Goal: Book appointment/travel/reservation

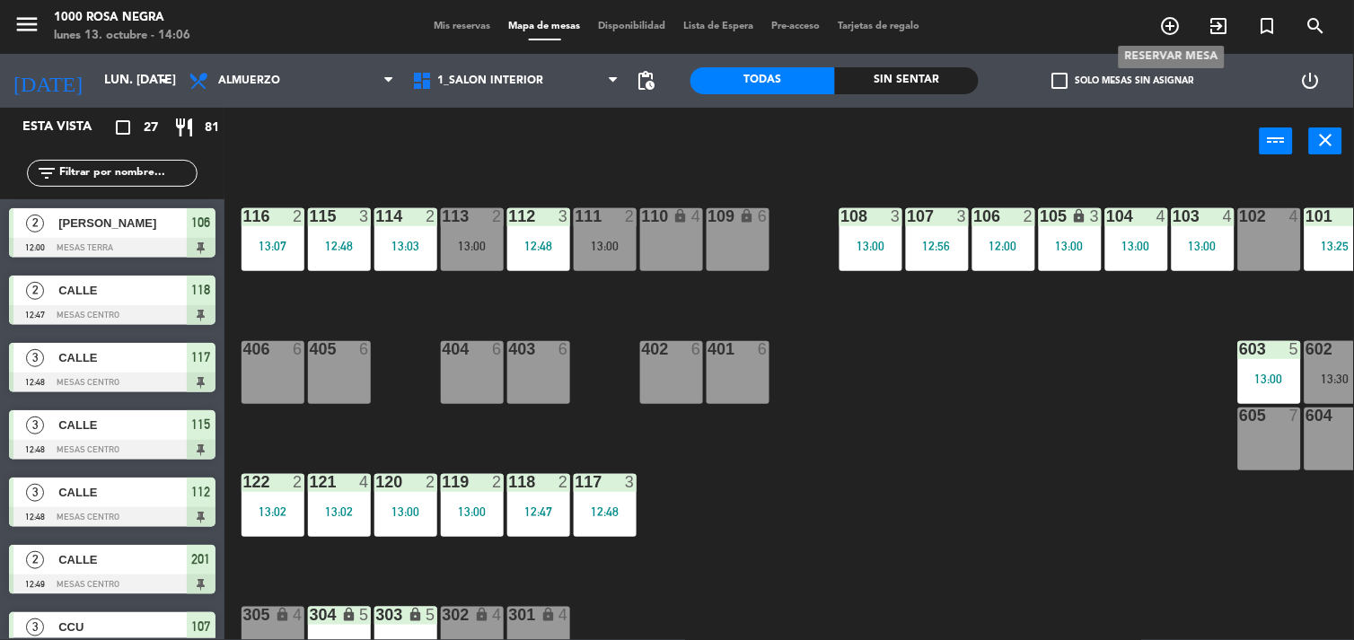
click at [1164, 16] on icon "add_circle_outline" at bounding box center [1171, 26] width 22 height 22
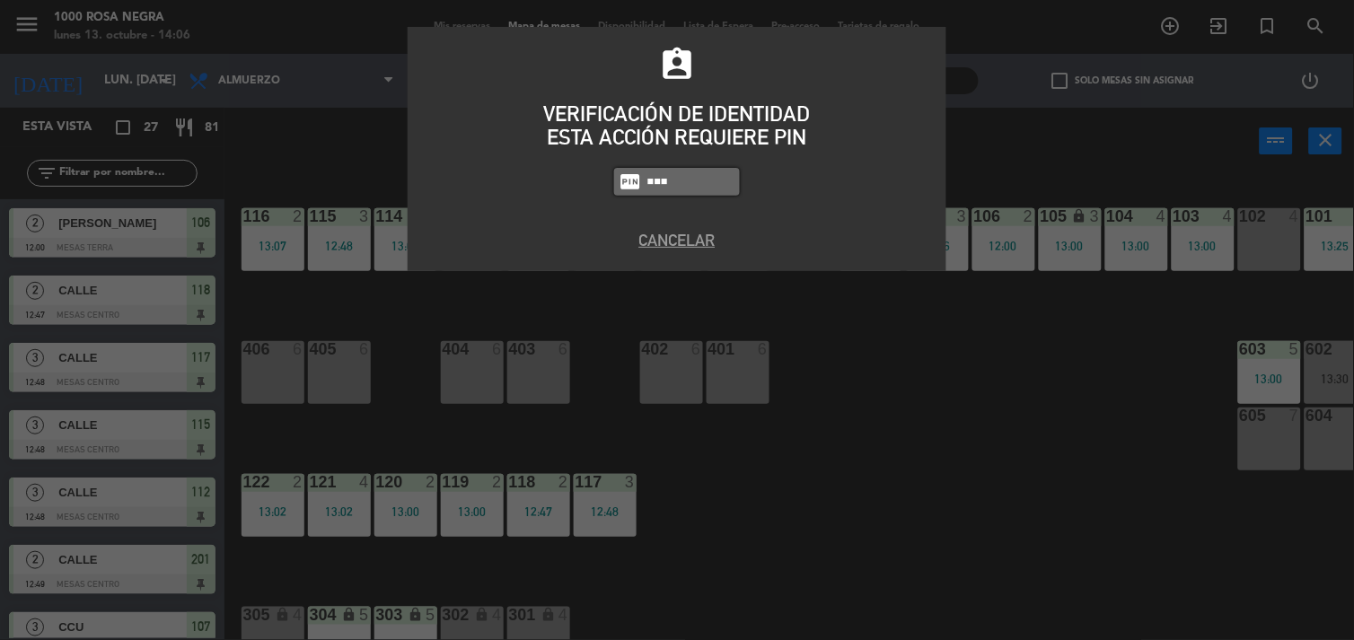
type input "5508"
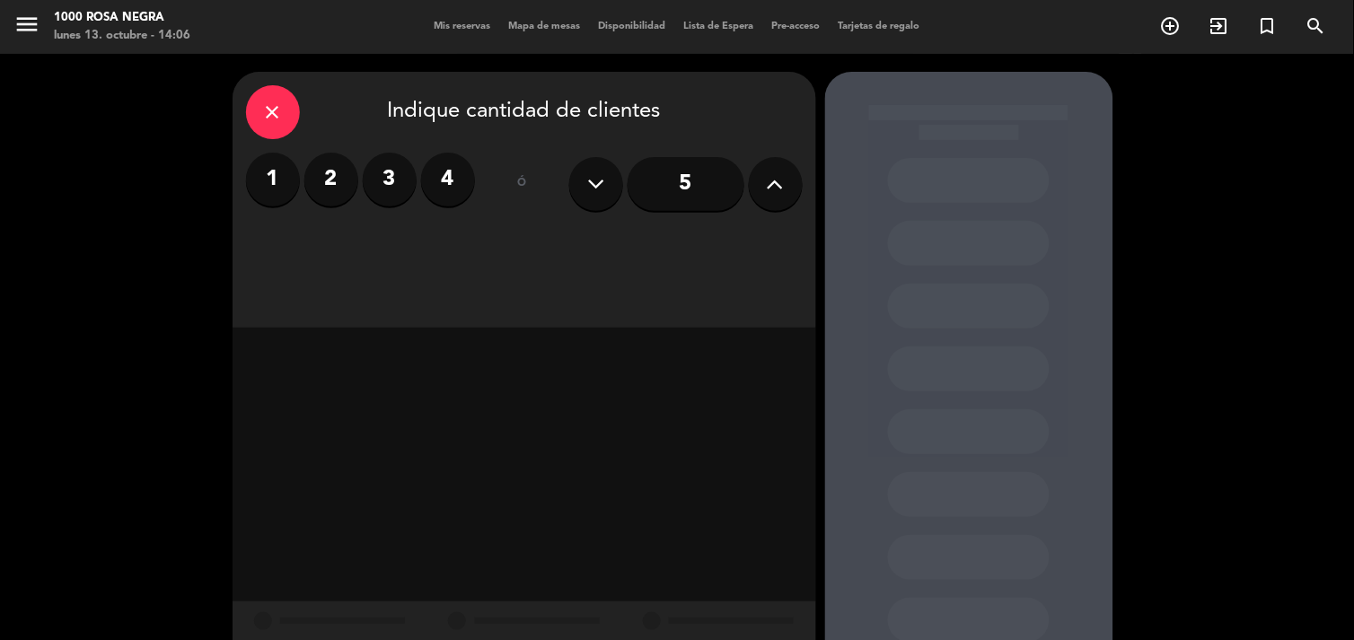
click at [335, 175] on label "2" at bounding box center [331, 180] width 54 height 54
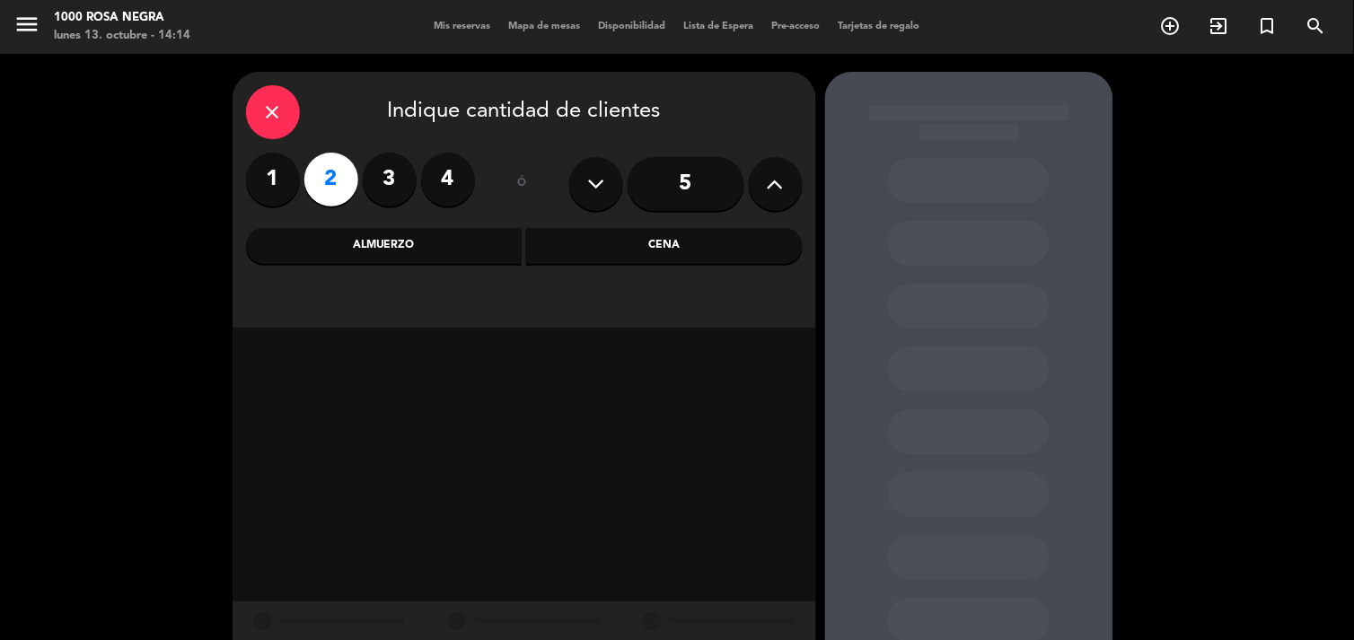
click at [335, 175] on label "2" at bounding box center [331, 180] width 54 height 54
click at [266, 102] on icon "close" at bounding box center [273, 112] width 22 height 22
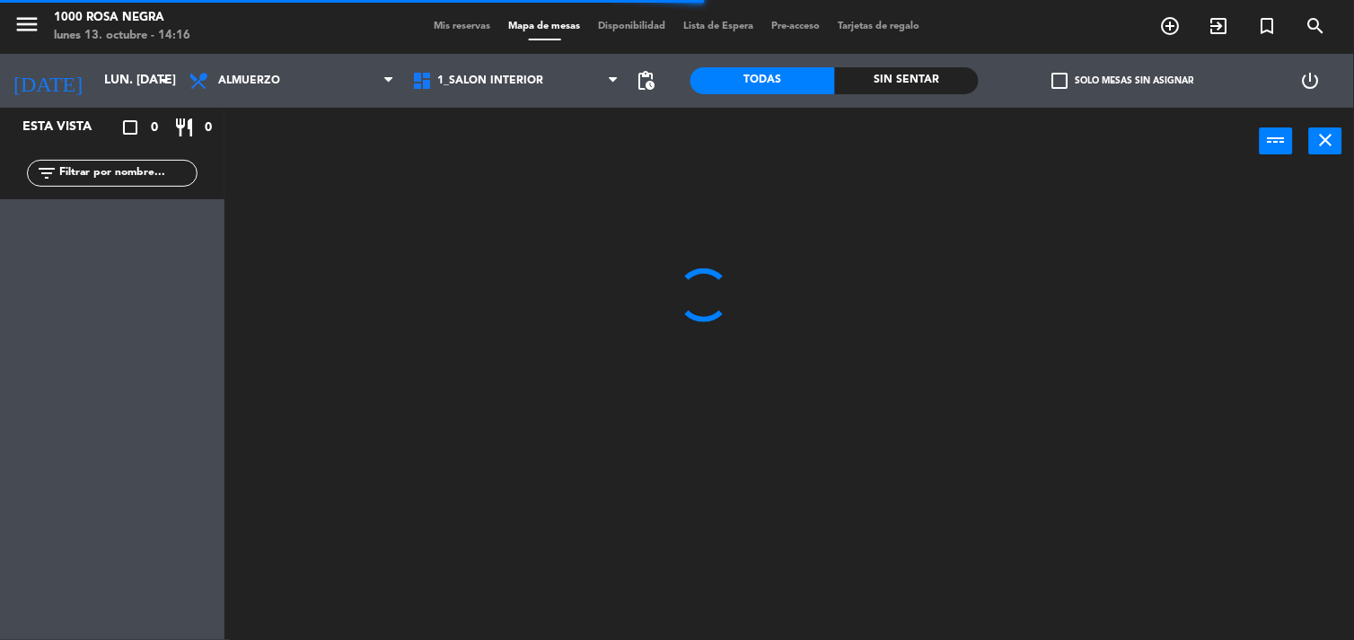
click at [156, 171] on input "text" at bounding box center [126, 173] width 139 height 20
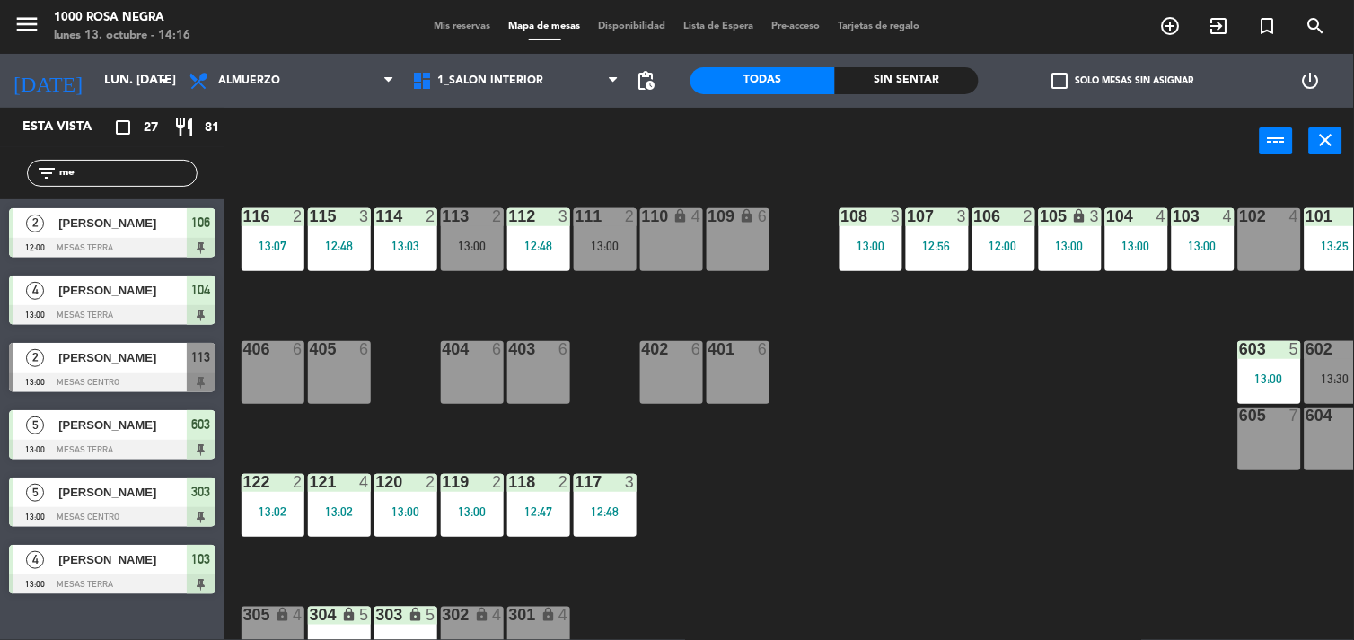
type input "m"
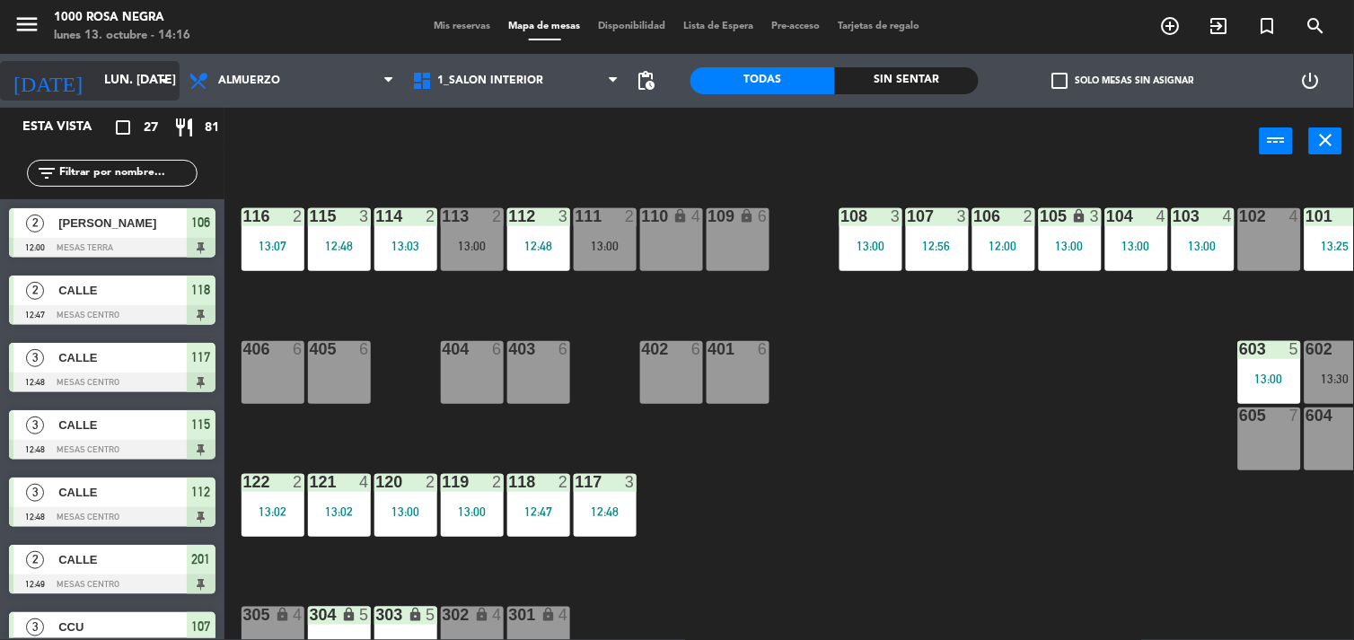
click at [154, 72] on icon "arrow_drop_down" at bounding box center [164, 81] width 22 height 22
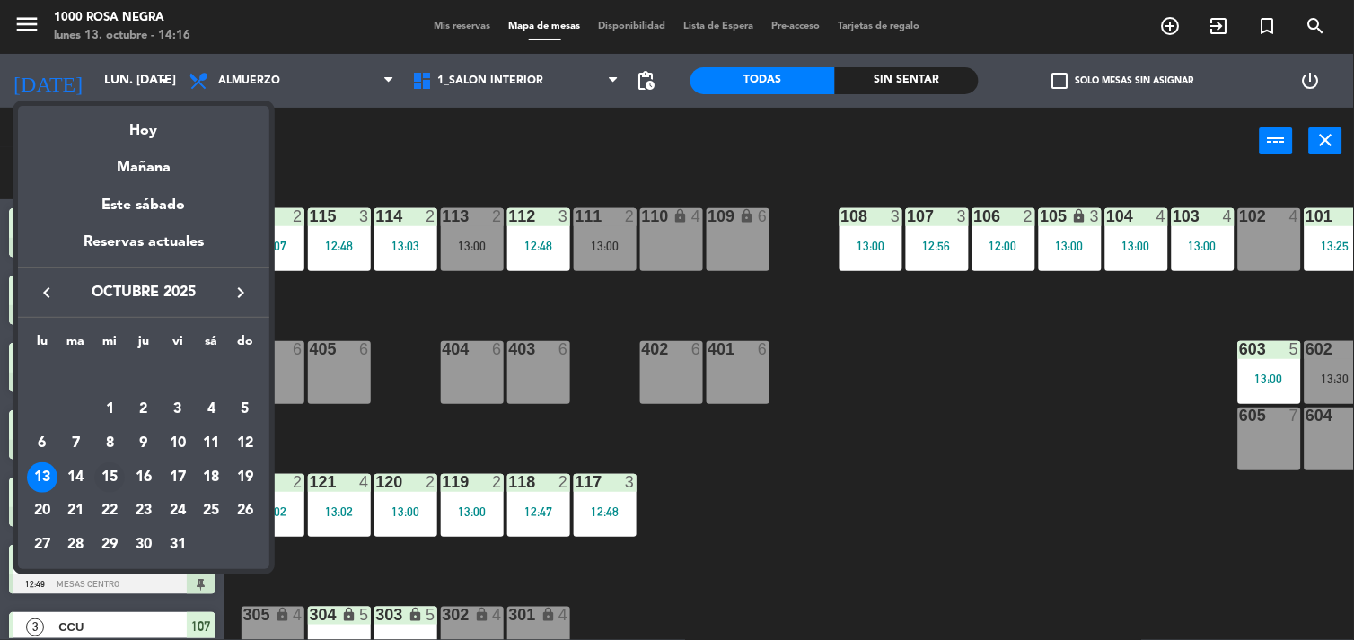
click at [109, 476] on div "15" at bounding box center [109, 477] width 31 height 31
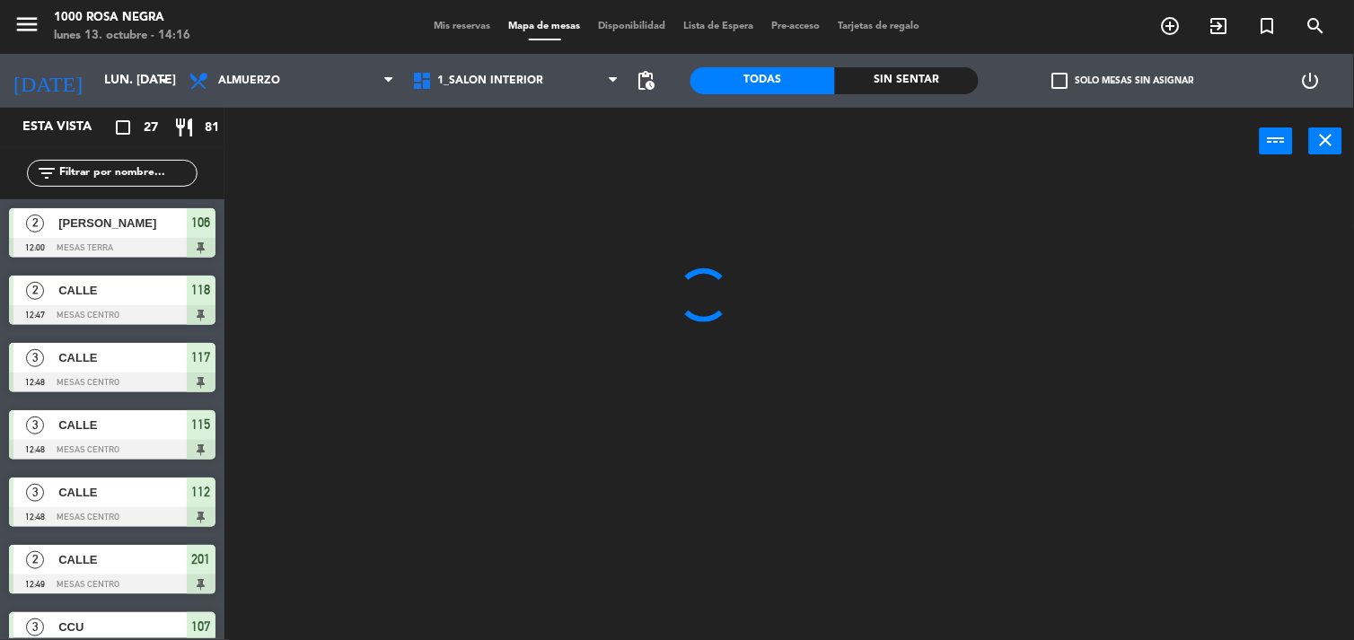
type input "mié. [DATE]"
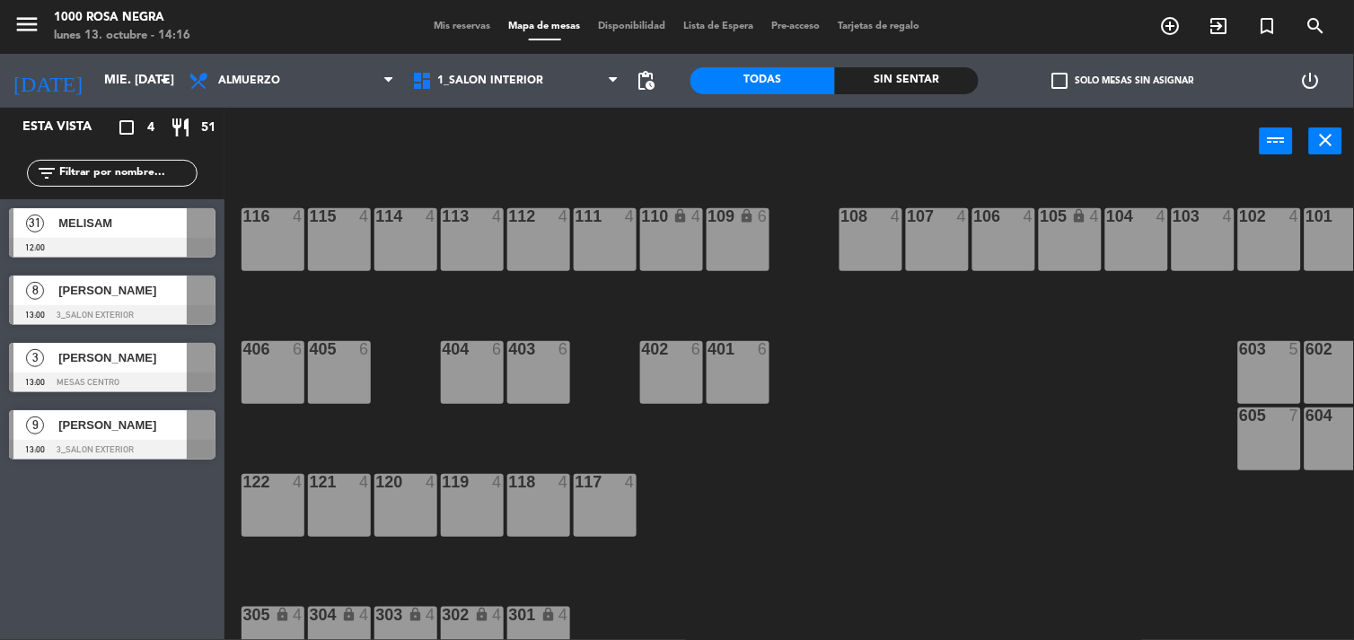
click at [119, 222] on span "MELISAM" at bounding box center [122, 223] width 128 height 19
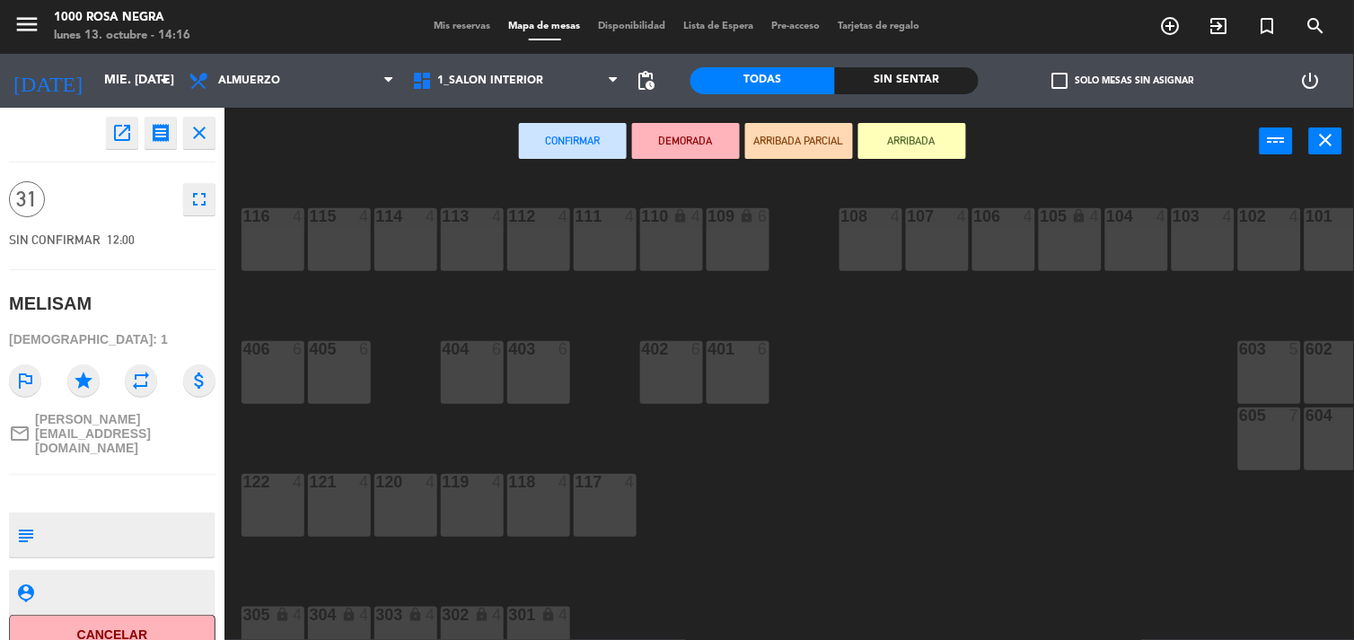
click at [445, 24] on span "Mis reservas" at bounding box center [462, 27] width 75 height 10
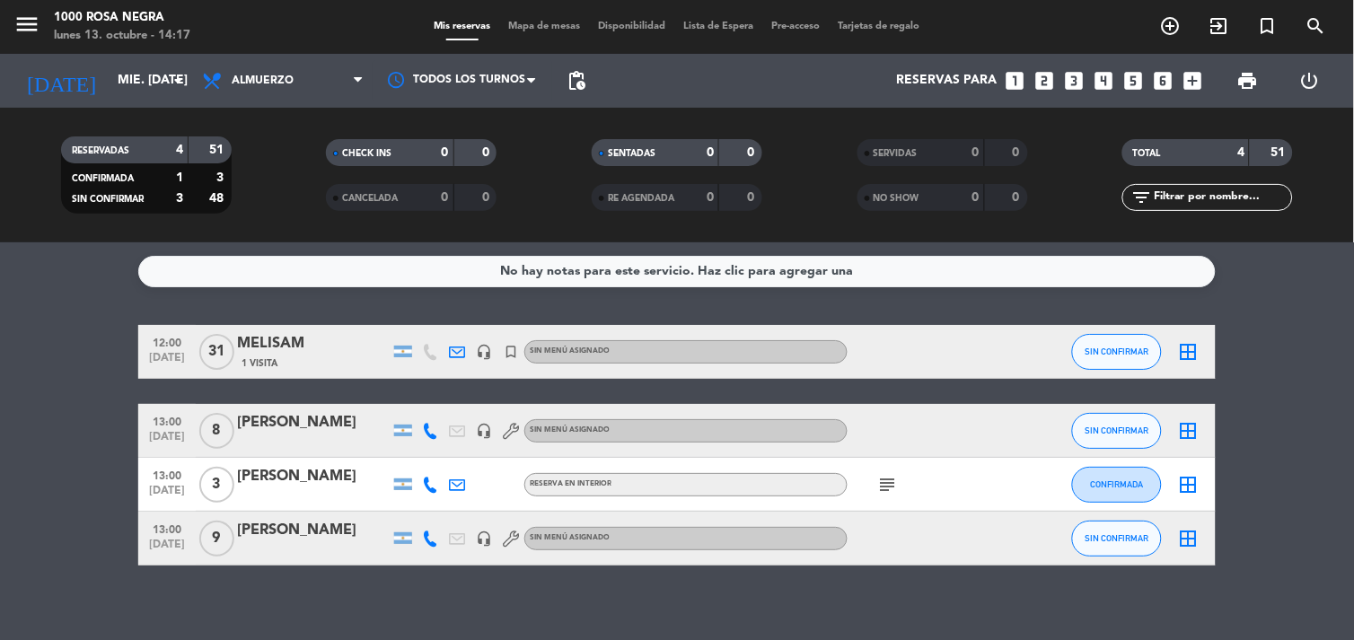
click at [289, 344] on div "MELISAM" at bounding box center [313, 343] width 153 height 23
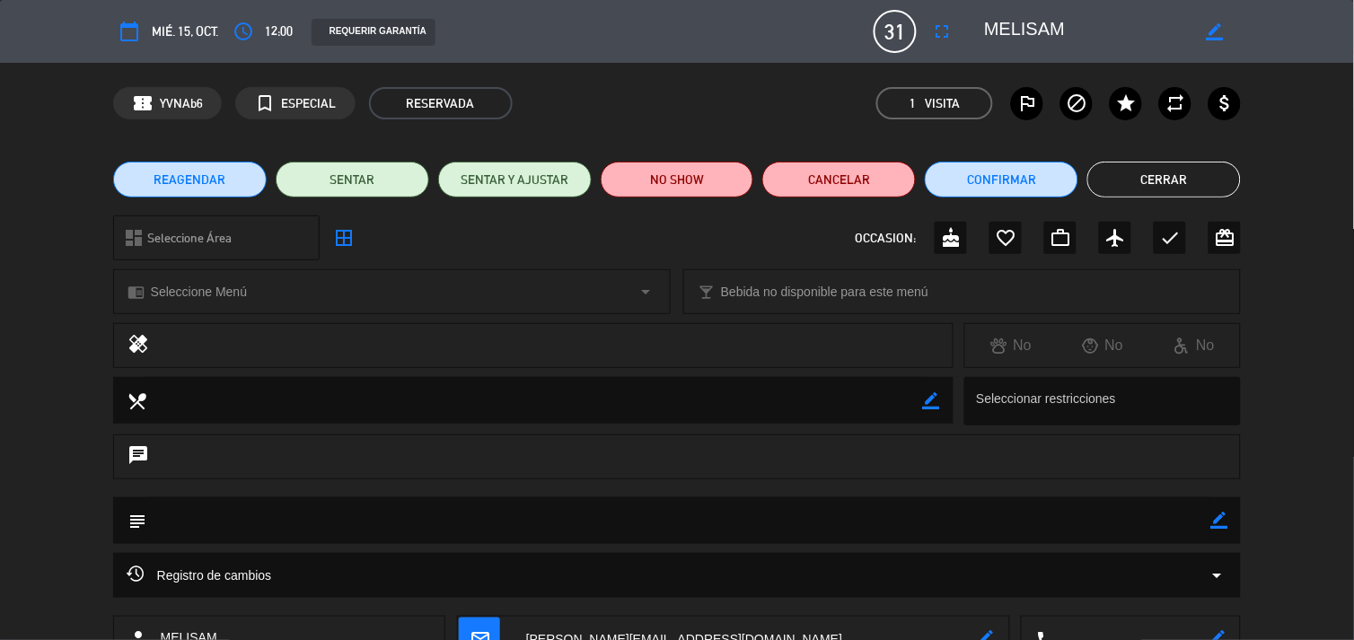
click at [931, 401] on icon "border_color" at bounding box center [931, 400] width 17 height 17
click at [190, 402] on textarea at bounding box center [534, 400] width 776 height 46
click at [301, 401] on textarea at bounding box center [534, 400] width 776 height 46
type textarea "seña $157.561.98 FA"
click at [928, 400] on icon at bounding box center [931, 400] width 17 height 17
